Goal: Book appointment/travel/reservation

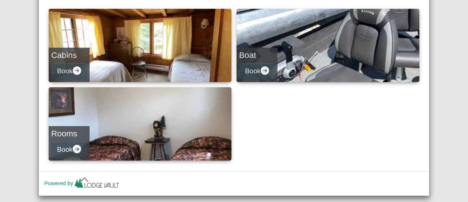
scroll to position [37, 0]
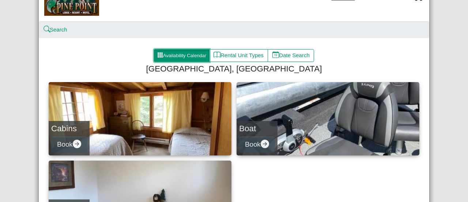
click at [183, 56] on button "Availability Calendar" at bounding box center [182, 55] width 56 height 13
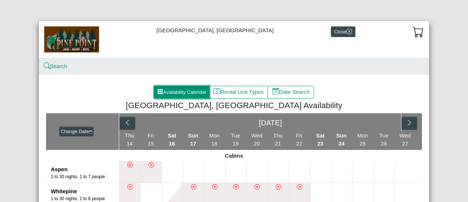
scroll to position [37, 0]
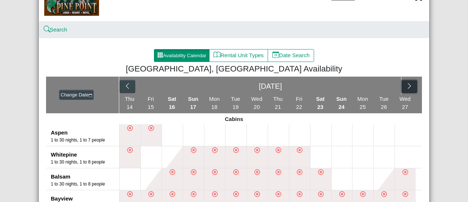
click at [406, 87] on icon "chevron right" at bounding box center [409, 85] width 7 height 7
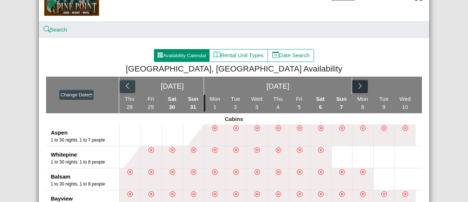
click at [404, 87] on div "[DATE] [DATE]" at bounding box center [270, 85] width 303 height 18
drag, startPoint x: 356, startPoint y: 83, endPoint x: 360, endPoint y: 84, distance: 4.4
click at [360, 84] on button "button" at bounding box center [360, 86] width 16 height 13
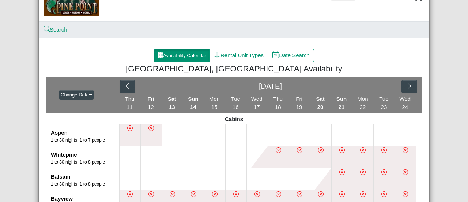
click at [358, 85] on div "[DATE]" at bounding box center [271, 86] width 262 height 18
click at [410, 89] on icon "chevron right" at bounding box center [409, 85] width 7 height 7
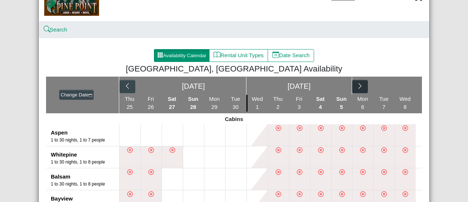
click at [408, 88] on div "[DATE] [DATE]" at bounding box center [270, 85] width 303 height 18
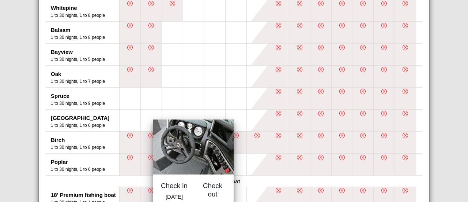
scroll to position [256, 0]
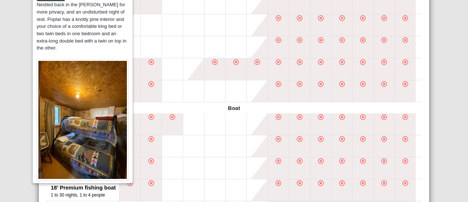
click at [55, 89] on img at bounding box center [83, 119] width 92 height 121
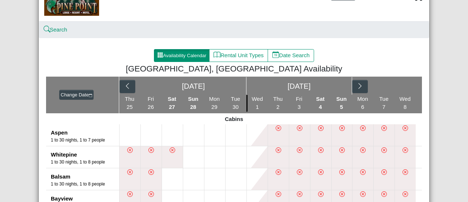
scroll to position [0, 0]
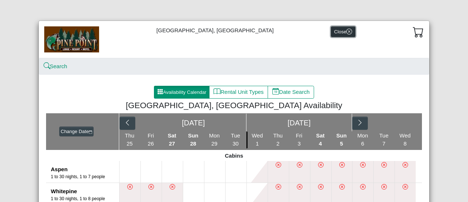
click at [346, 33] on icon "x circle" at bounding box center [349, 32] width 6 height 6
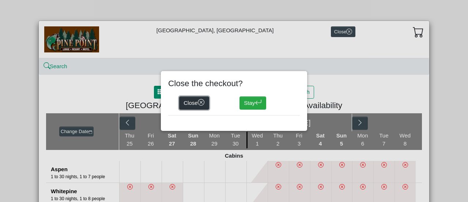
click at [196, 103] on button "Close" at bounding box center [194, 102] width 30 height 13
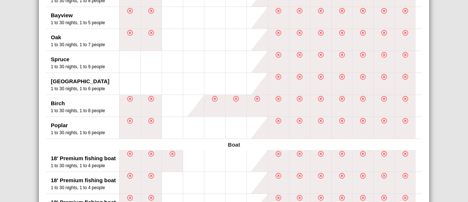
scroll to position [73, 0]
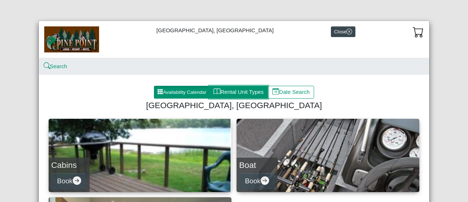
click at [234, 95] on button "Rental Unit Types" at bounding box center [238, 92] width 59 height 13
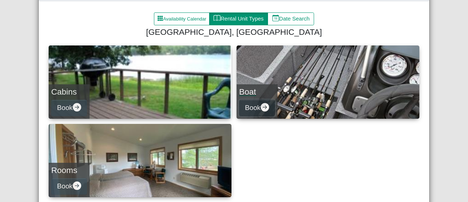
click at [256, 106] on button "Book" at bounding box center [257, 107] width 36 height 16
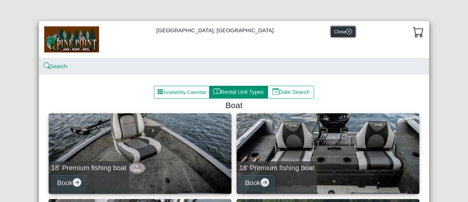
click at [346, 31] on icon "x circle" at bounding box center [349, 32] width 6 height 6
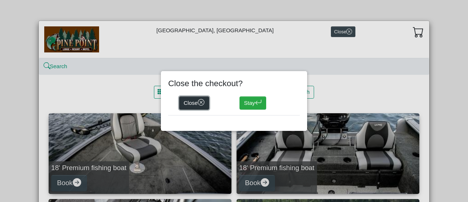
click at [193, 104] on button "Close" at bounding box center [194, 102] width 30 height 13
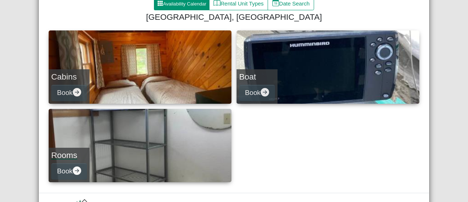
scroll to position [52, 0]
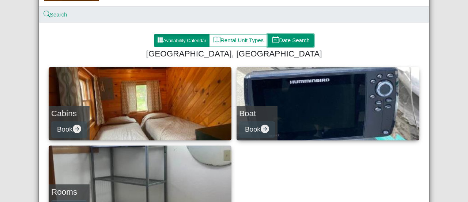
click at [294, 39] on button "Date Search" at bounding box center [291, 40] width 46 height 13
select select "*"
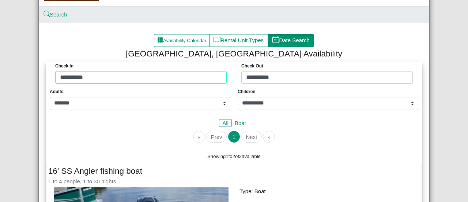
click at [97, 79] on div "Check in ********* Check Out *********" at bounding box center [234, 74] width 372 height 26
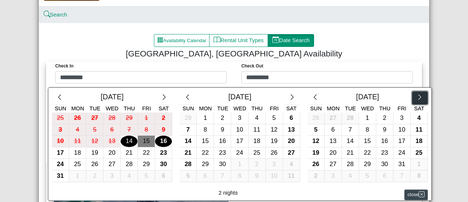
click at [413, 99] on button "button" at bounding box center [420, 97] width 16 height 13
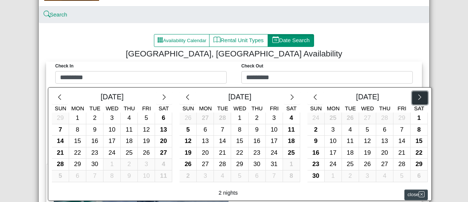
click at [417, 100] on icon "chevron right" at bounding box center [420, 97] width 7 height 7
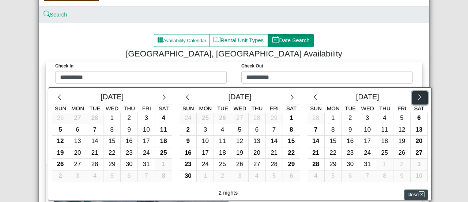
click at [418, 99] on icon "chevron right" at bounding box center [419, 96] width 3 height 5
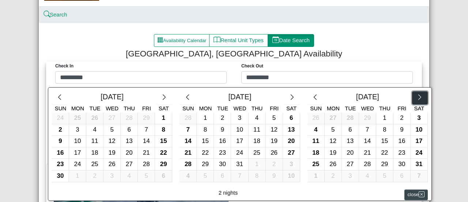
click at [418, 99] on icon "chevron right" at bounding box center [419, 96] width 3 height 5
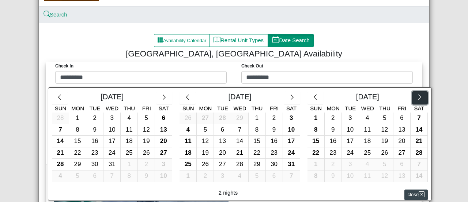
click at [418, 99] on icon "chevron right" at bounding box center [419, 96] width 3 height 5
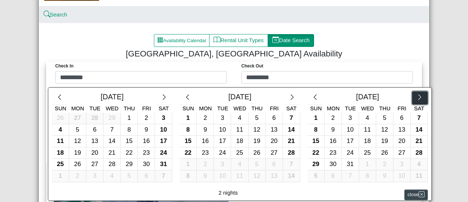
click at [417, 98] on icon "chevron right" at bounding box center [420, 97] width 7 height 7
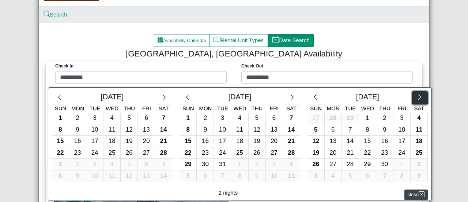
click at [417, 96] on icon "chevron right" at bounding box center [420, 97] width 7 height 7
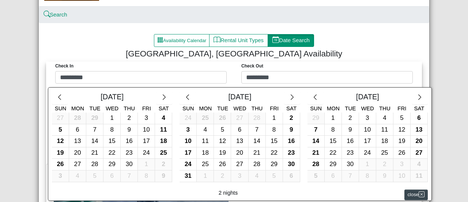
click at [84, 77] on div at bounding box center [234, 101] width 468 height 202
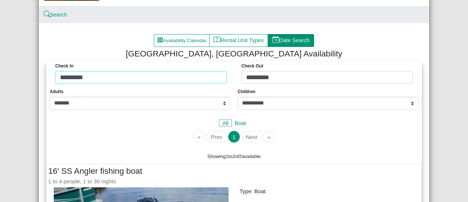
click at [84, 77] on div "Check in ********* Check Out *********" at bounding box center [234, 74] width 372 height 26
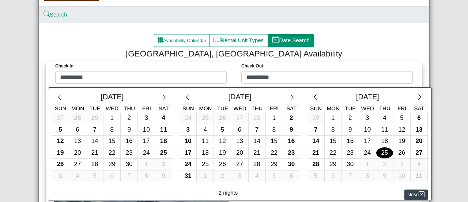
click at [379, 151] on div "25" at bounding box center [384, 152] width 17 height 11
type input "*********"
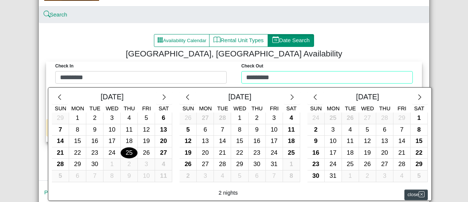
click at [264, 78] on div "Check in ********* Check Out ********* June 2026 Sun Mon Tue Wed Thu Fri Sat 29…" at bounding box center [234, 74] width 372 height 26
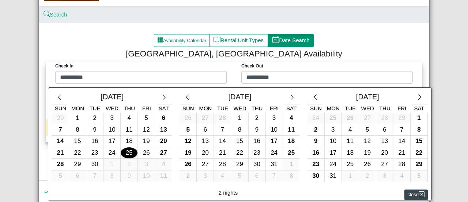
click at [255, 76] on div at bounding box center [234, 101] width 468 height 202
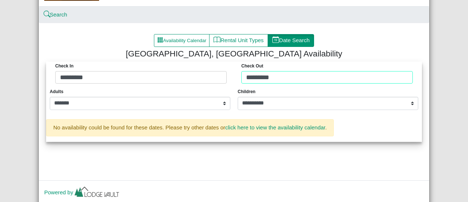
click at [255, 78] on div "Check in ********* Check Out *********" at bounding box center [234, 74] width 372 height 26
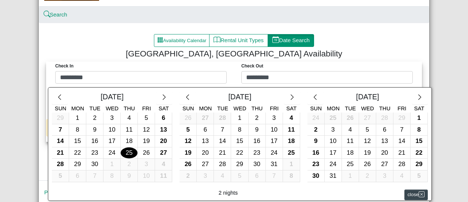
click at [255, 78] on div at bounding box center [234, 101] width 468 height 202
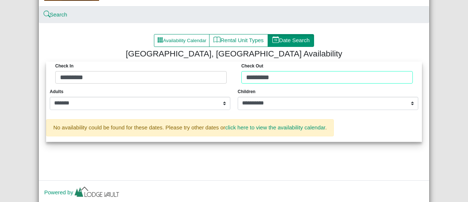
click at [255, 78] on div "Check in ********* Check Out *********" at bounding box center [234, 74] width 372 height 26
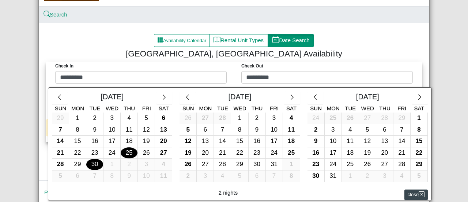
click at [94, 166] on div "30" at bounding box center [94, 163] width 17 height 11
type input "*********"
click at [93, 163] on div "30" at bounding box center [94, 163] width 17 height 11
type input "*********"
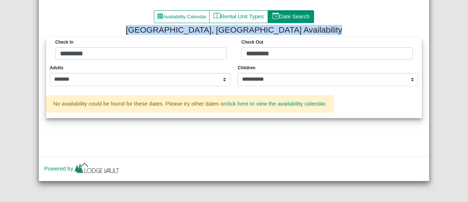
scroll to position [39, 0]
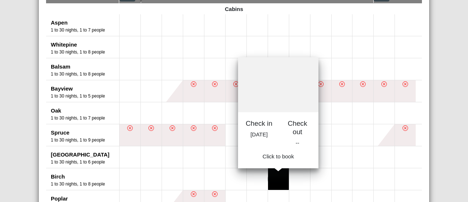
scroll to position [183, 0]
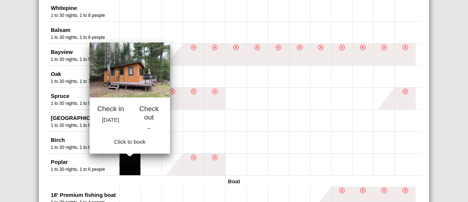
click at [128, 169] on button at bounding box center [130, 164] width 21 height 22
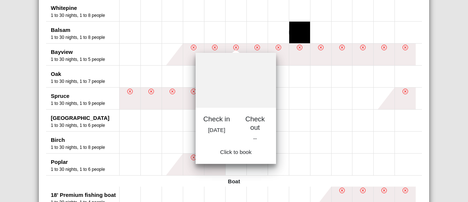
scroll to position [73, 0]
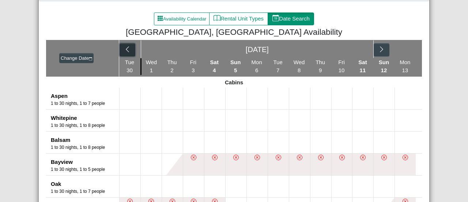
click at [126, 50] on icon "chevron left" at bounding box center [127, 49] width 7 height 7
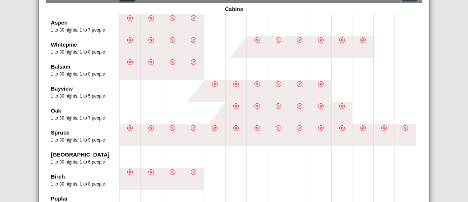
scroll to position [183, 0]
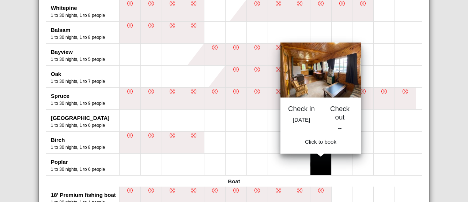
click at [317, 168] on button at bounding box center [321, 164] width 21 height 22
click at [316, 170] on button at bounding box center [321, 164] width 21 height 22
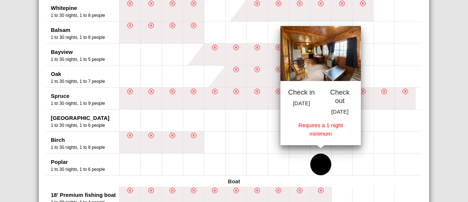
click at [316, 170] on button at bounding box center [321, 164] width 21 height 22
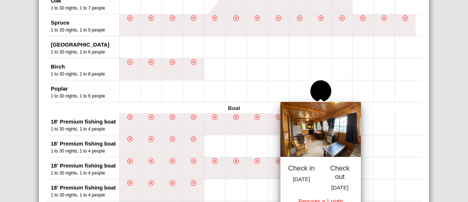
scroll to position [293, 0]
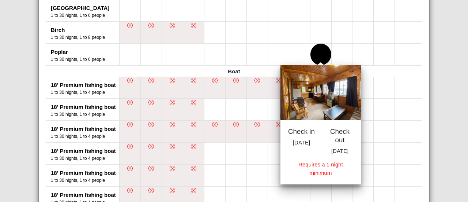
click at [337, 136] on h5 "Check out" at bounding box center [339, 135] width 27 height 16
click at [339, 154] on p "Thu Jun 25, 2026" at bounding box center [339, 150] width 27 height 8
click at [337, 153] on span "Thu Jun 25, 2026" at bounding box center [339, 150] width 17 height 6
click at [318, 174] on div "Requires a 1 night minimum" at bounding box center [321, 168] width 66 height 16
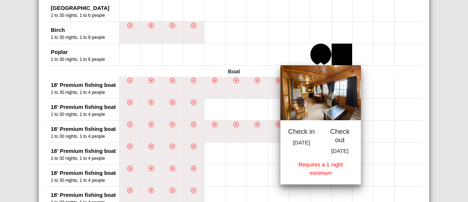
click at [336, 52] on button at bounding box center [342, 55] width 21 height 22
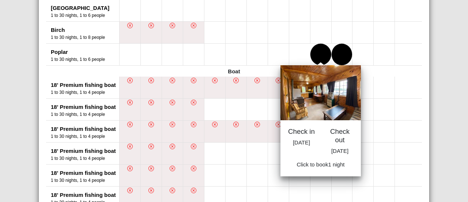
click at [321, 56] on button at bounding box center [321, 55] width 21 height 22
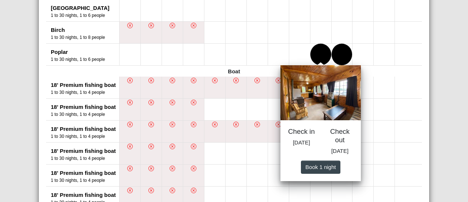
click at [321, 56] on button at bounding box center [321, 55] width 21 height 22
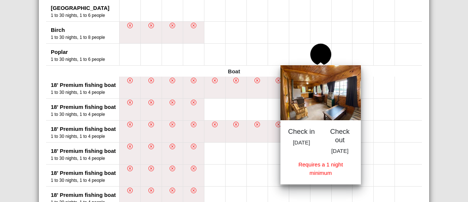
click at [320, 56] on button at bounding box center [321, 55] width 21 height 22
click at [303, 143] on p "Thu Jun 25, 2026" at bounding box center [301, 142] width 27 height 8
click at [308, 173] on div "Requires a 1 night minimum" at bounding box center [321, 168] width 66 height 16
click at [317, 54] on button at bounding box center [321, 55] width 21 height 22
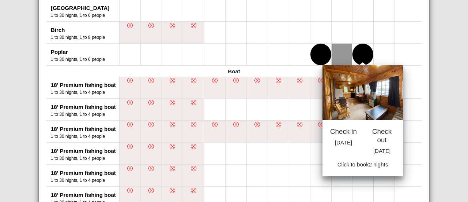
click at [360, 61] on button at bounding box center [363, 55] width 21 height 22
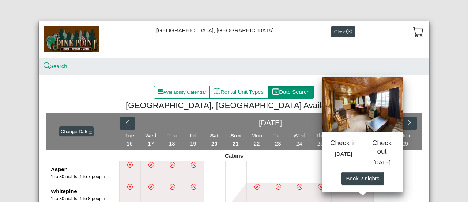
scroll to position [73, 0]
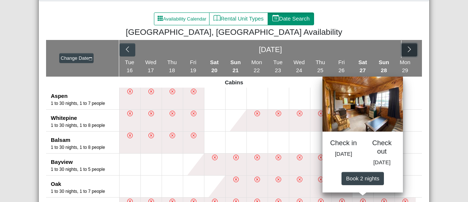
click at [408, 52] on icon "chevron right" at bounding box center [409, 49] width 7 height 7
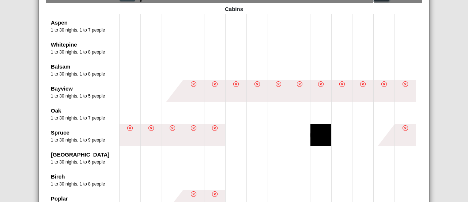
scroll to position [183, 0]
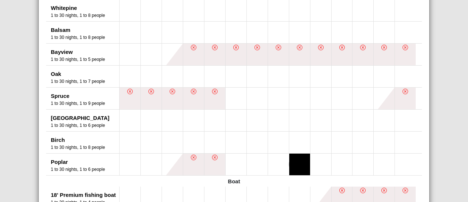
click at [301, 162] on button at bounding box center [299, 164] width 21 height 22
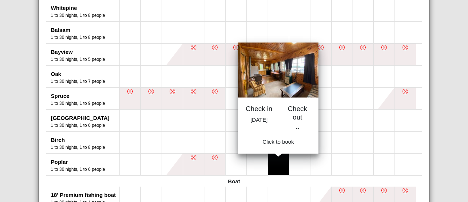
scroll to position [293, 0]
